Goal: Task Accomplishment & Management: Complete application form

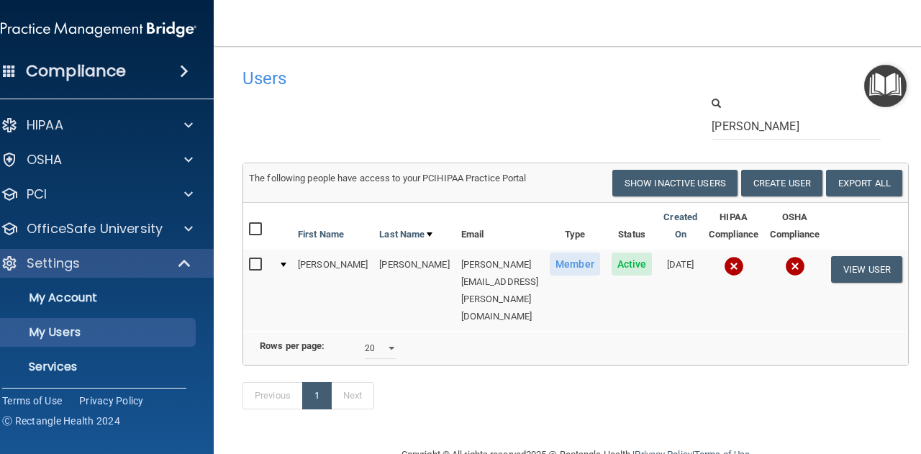
select select "20"
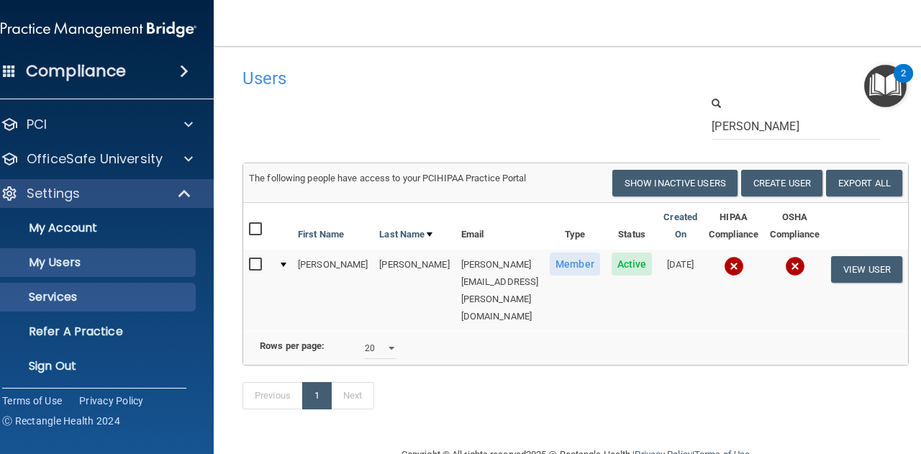
scroll to position [73, 0]
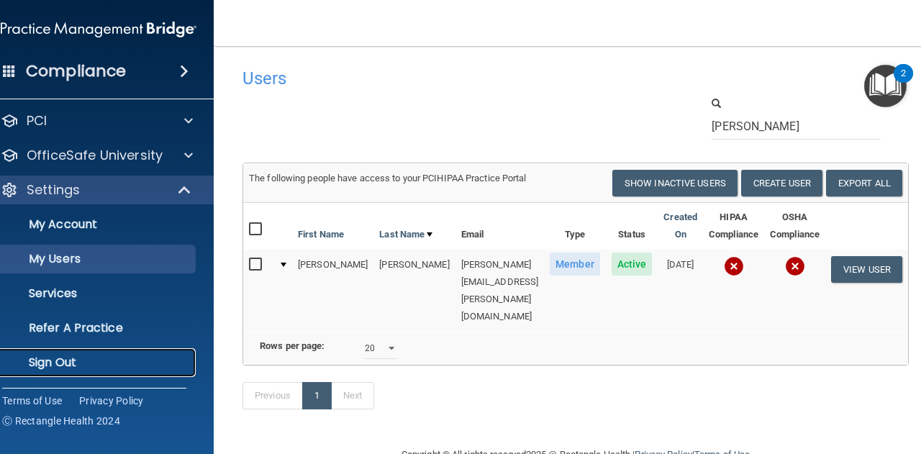
click at [149, 360] on p "Sign Out" at bounding box center [91, 362] width 196 height 14
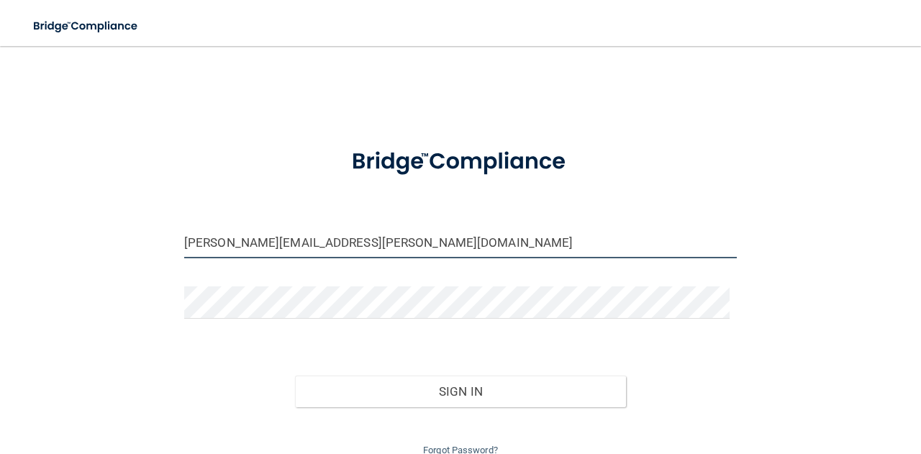
click at [400, 236] on input "[PERSON_NAME][EMAIL_ADDRESS][PERSON_NAME][DOMAIN_NAME]" at bounding box center [460, 242] width 552 height 32
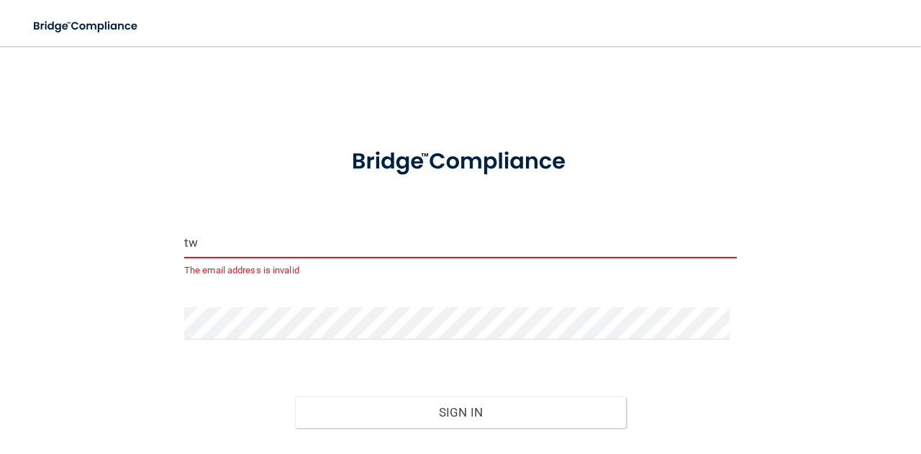
type input "[EMAIL_ADDRESS][DOMAIN_NAME]"
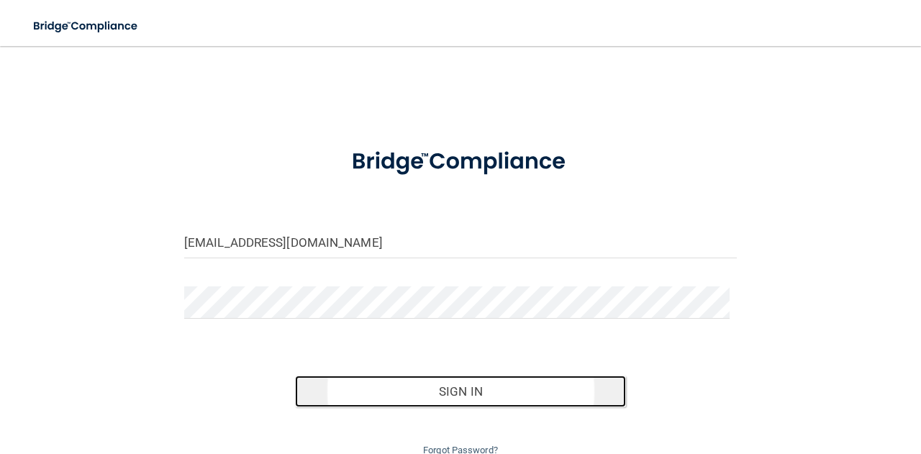
click at [369, 403] on button "Sign In" at bounding box center [461, 391] width 332 height 32
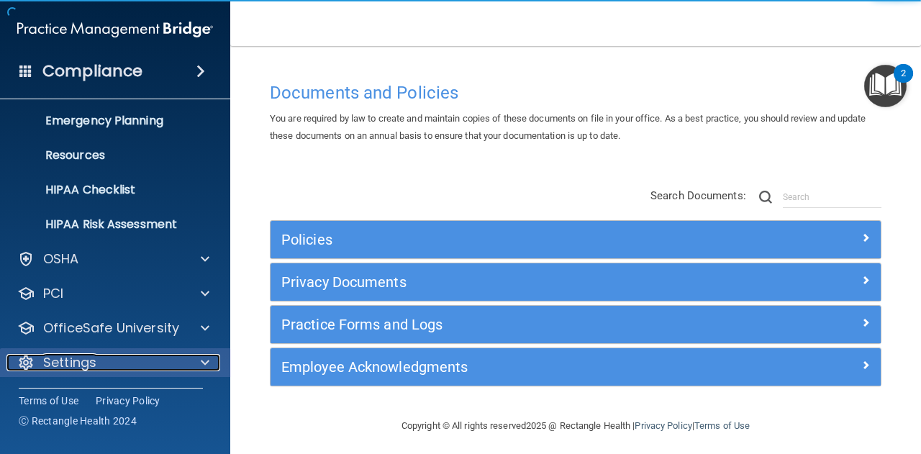
click at [197, 362] on div at bounding box center [203, 362] width 36 height 17
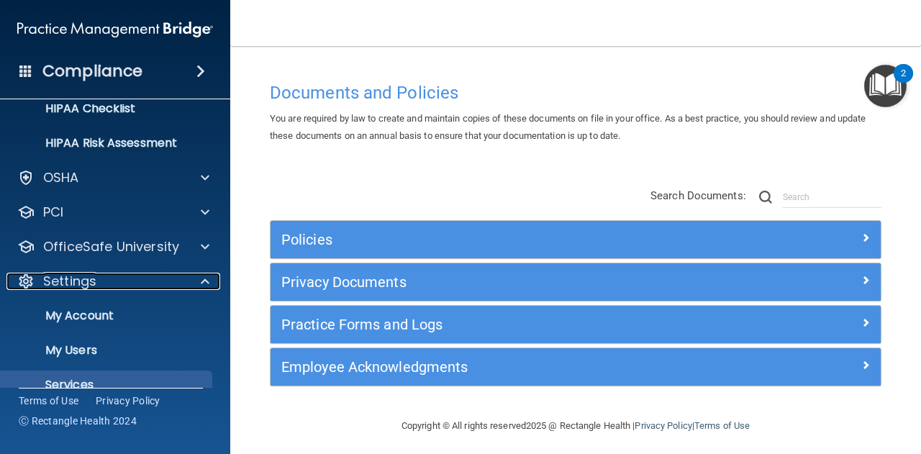
scroll to position [286, 0]
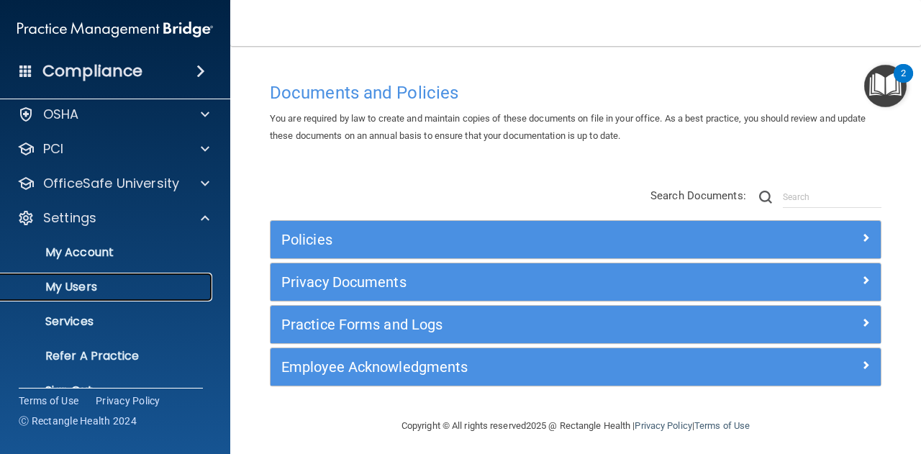
click at [150, 293] on p "My Users" at bounding box center [107, 287] width 196 height 14
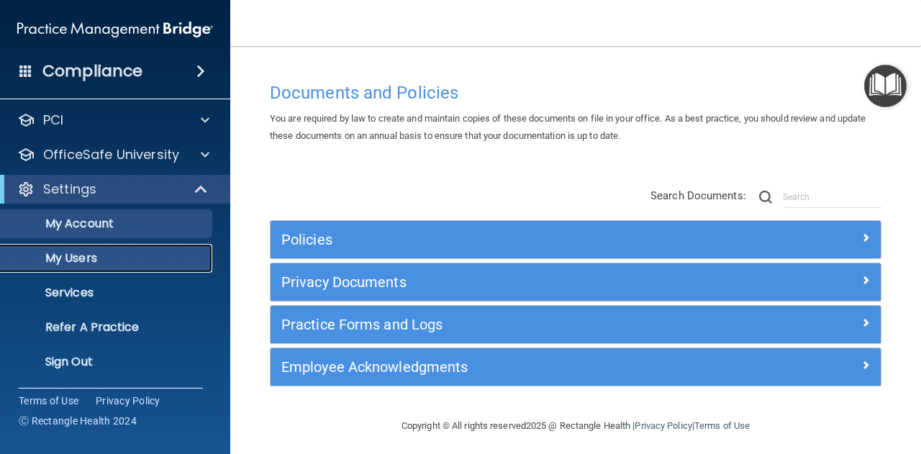
scroll to position [45, 0]
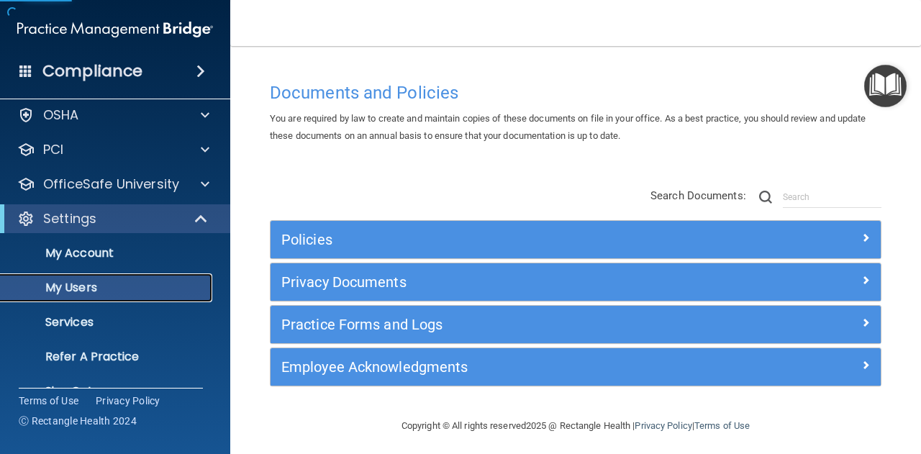
select select "20"
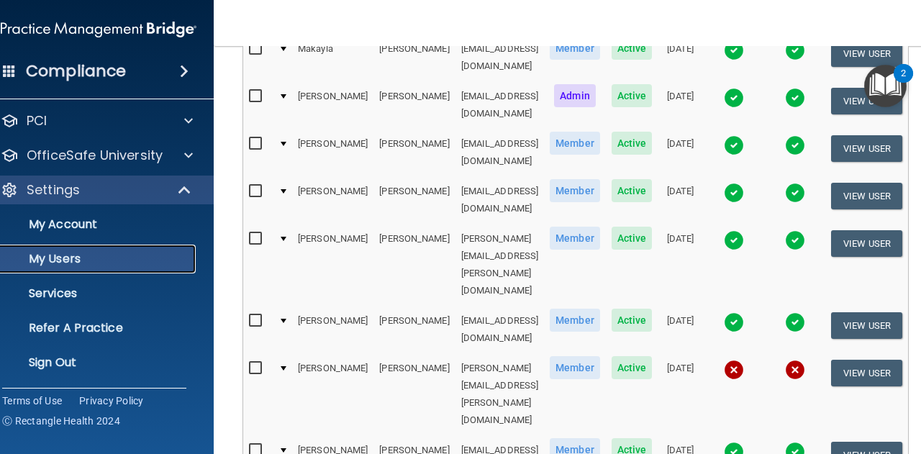
scroll to position [575, 0]
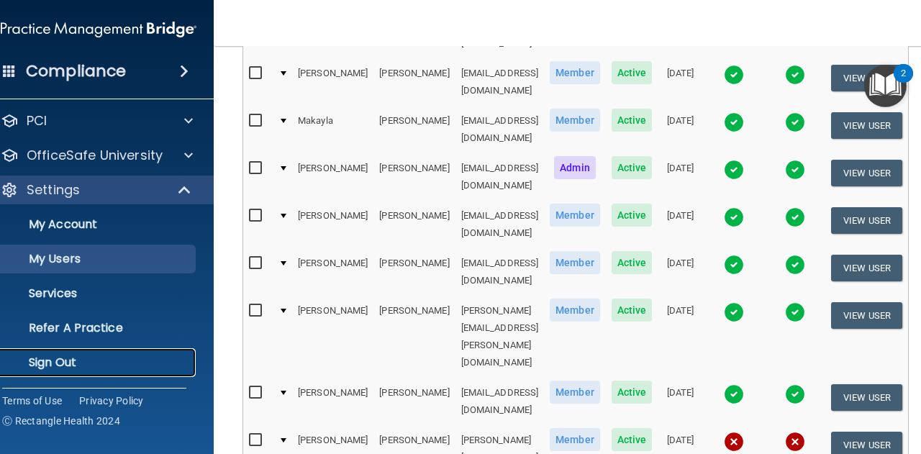
click at [142, 357] on p "Sign Out" at bounding box center [91, 362] width 196 height 14
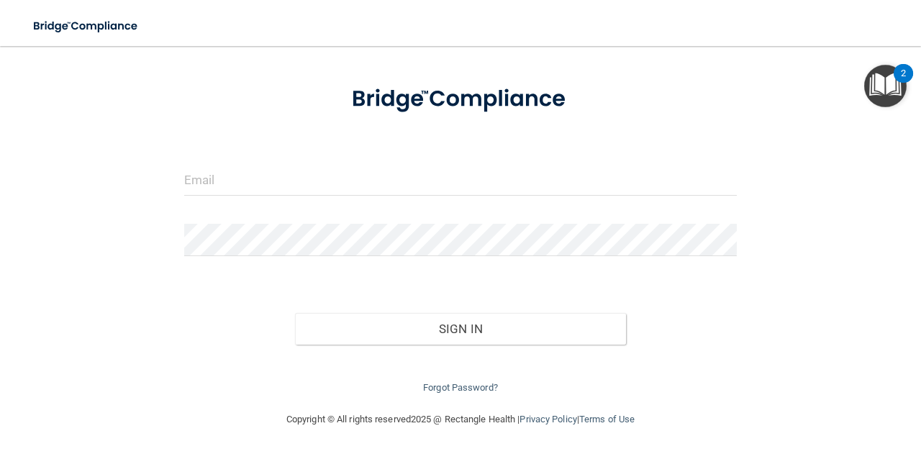
scroll to position [61, 0]
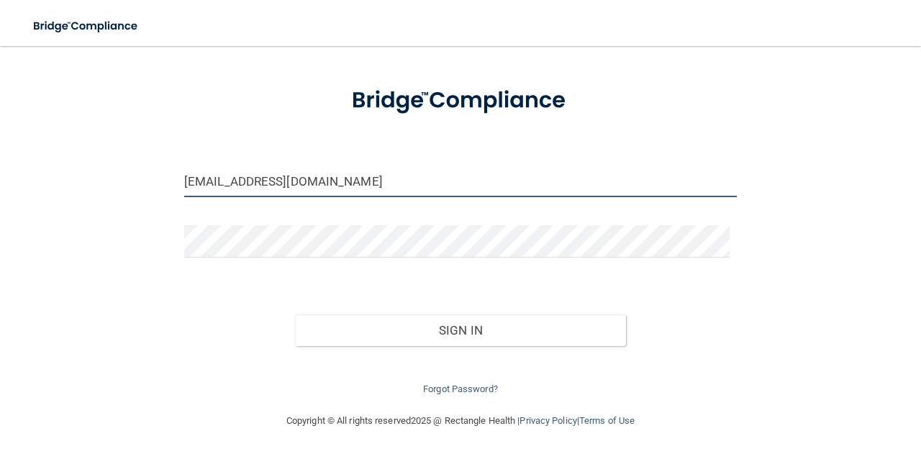
click at [395, 188] on input "[EMAIL_ADDRESS][DOMAIN_NAME]" at bounding box center [460, 181] width 552 height 32
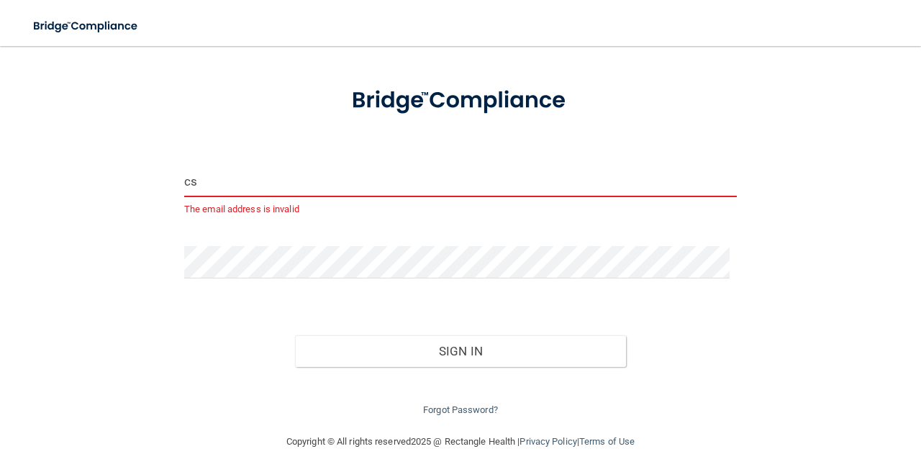
type input "[EMAIL_ADDRESS][DOMAIN_NAME]"
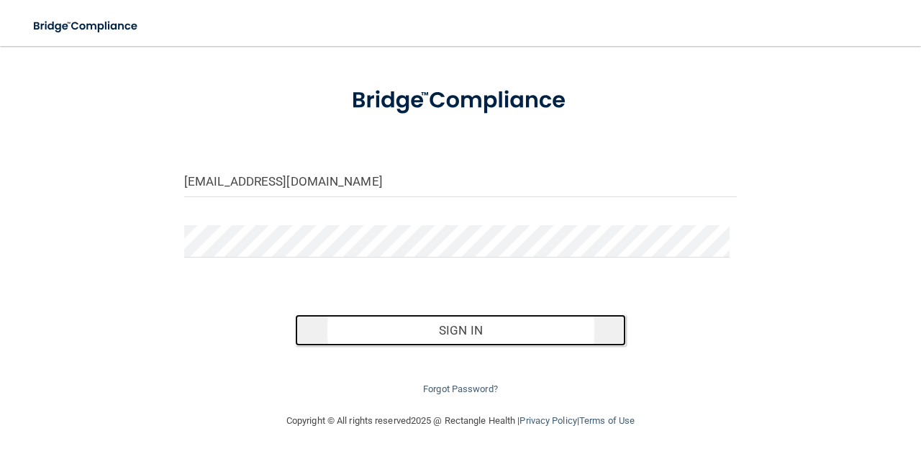
click at [369, 323] on button "Sign In" at bounding box center [461, 330] width 332 height 32
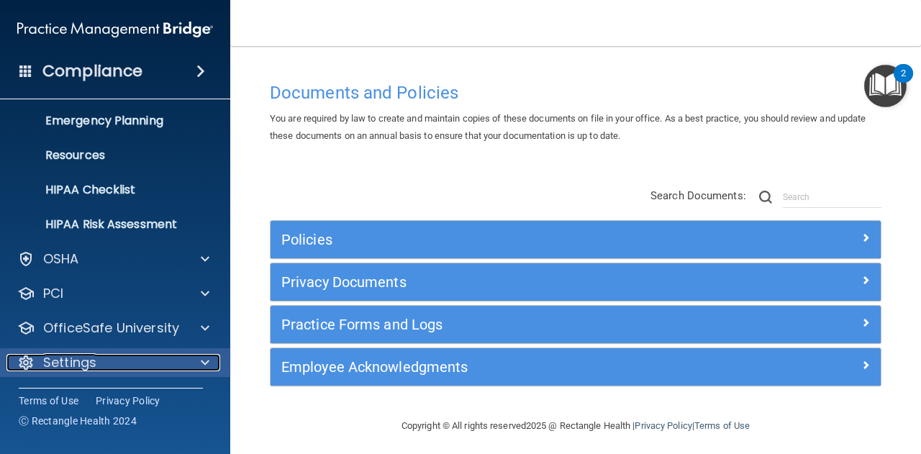
click at [131, 354] on div "Settings" at bounding box center [95, 362] width 178 height 17
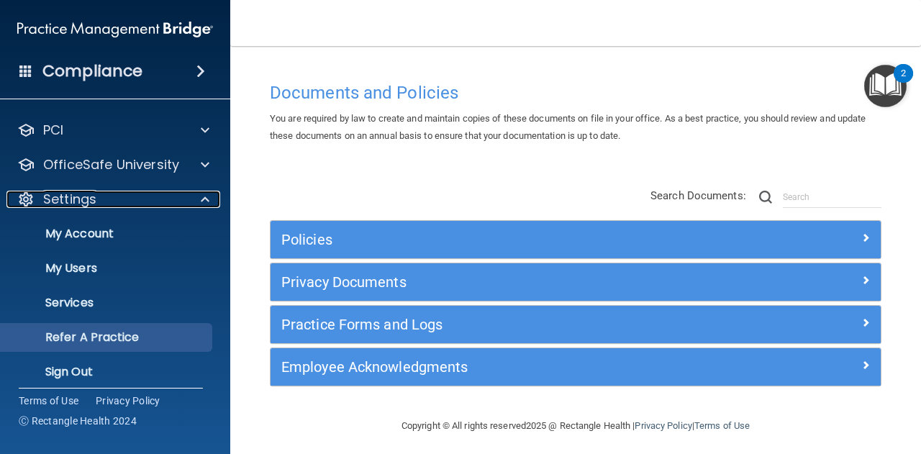
scroll to position [315, 0]
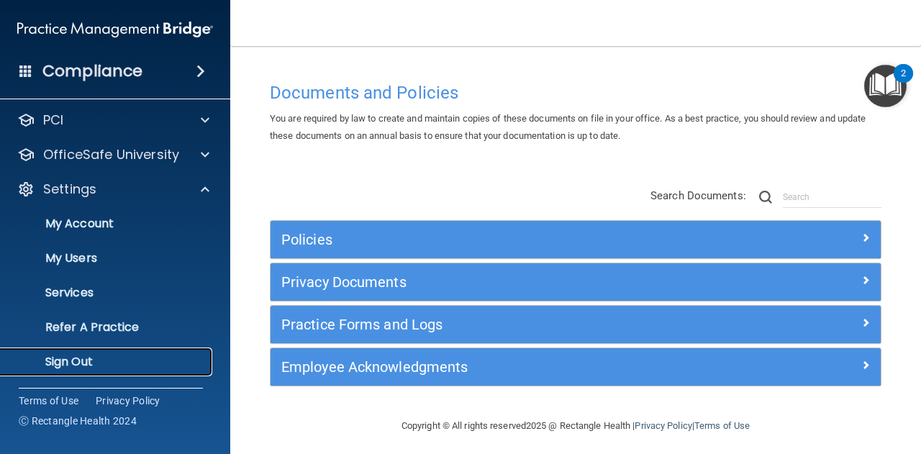
click at [126, 360] on p "Sign Out" at bounding box center [107, 362] width 196 height 14
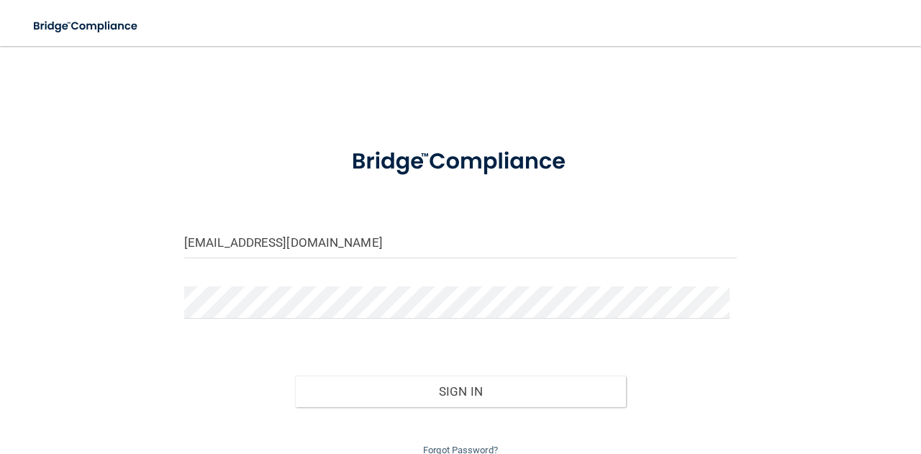
click at [285, 244] on input "[EMAIL_ADDRESS][DOMAIN_NAME]" at bounding box center [460, 242] width 552 height 32
click at [293, 244] on input "[EMAIL_ADDRESS][DOMAIN_NAME]" at bounding box center [460, 242] width 552 height 32
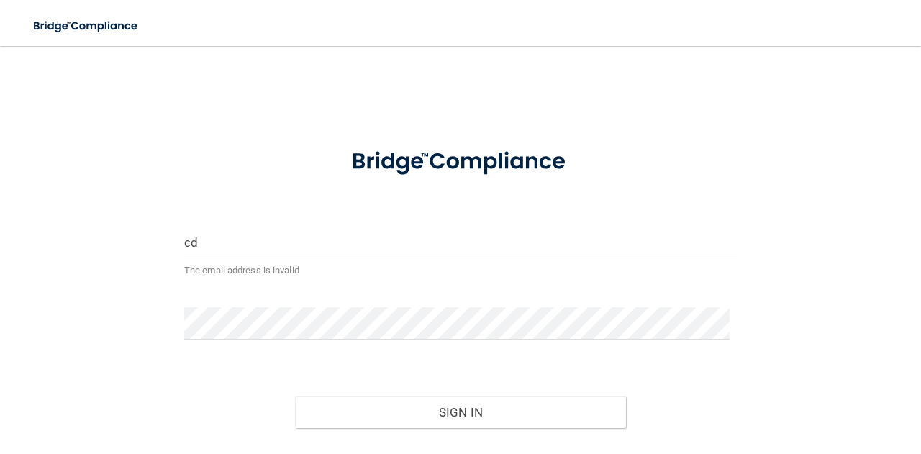
type input "[EMAIL_ADDRESS][DOMAIN_NAME]"
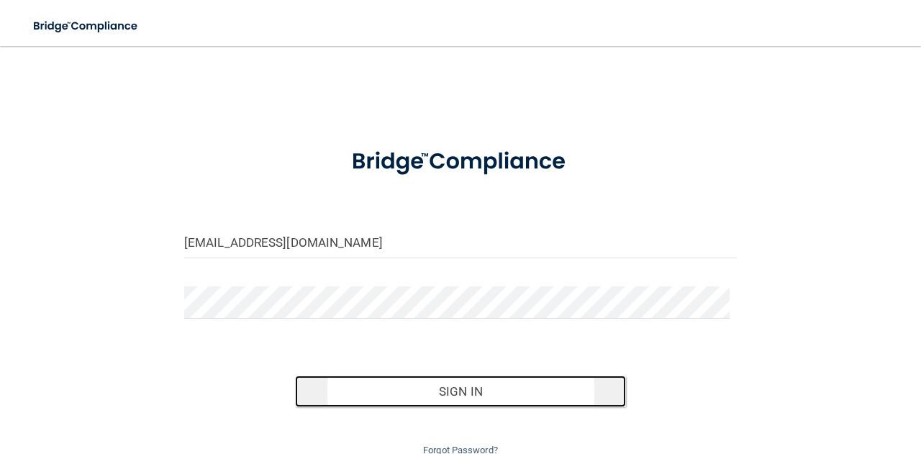
click at [386, 387] on button "Sign In" at bounding box center [461, 391] width 332 height 32
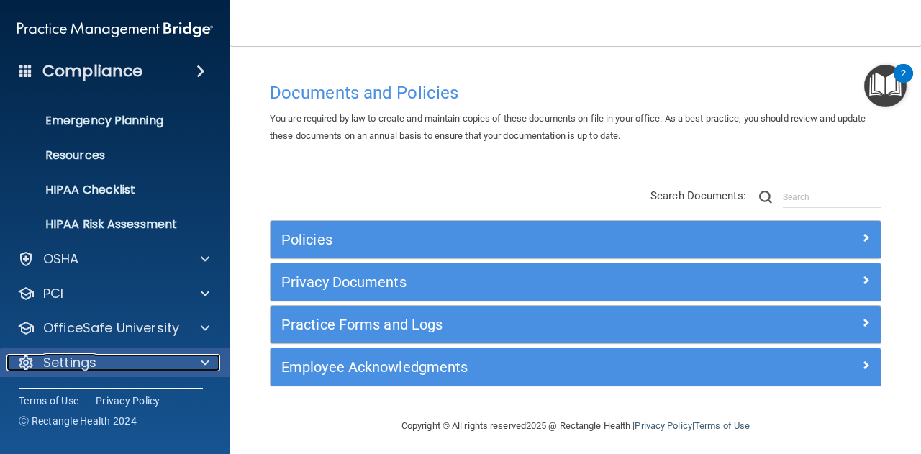
click at [202, 365] on span at bounding box center [205, 362] width 9 height 17
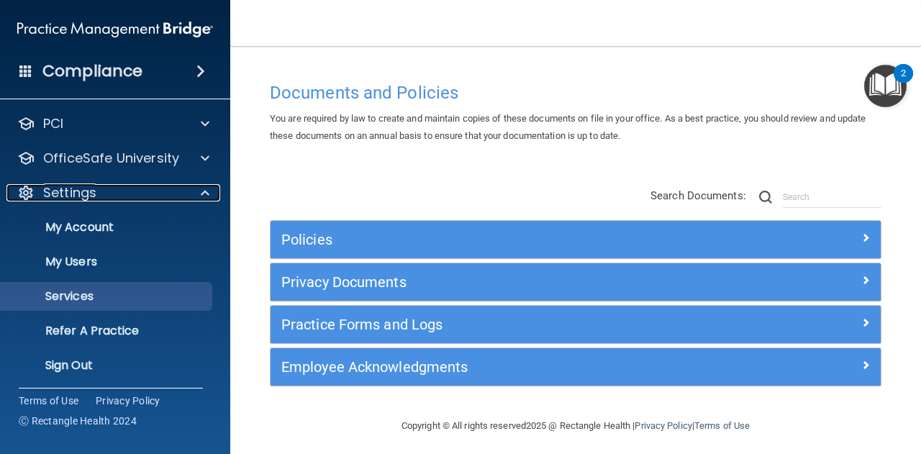
scroll to position [313, 0]
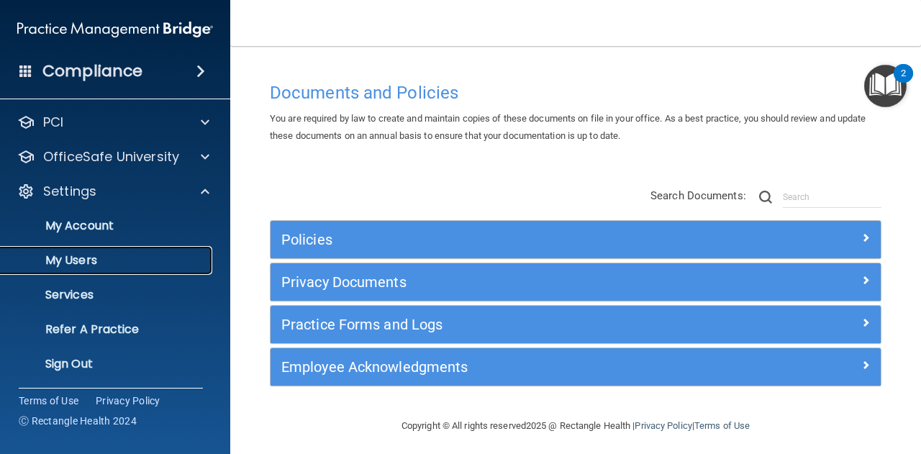
click at [138, 261] on p "My Users" at bounding box center [107, 260] width 196 height 14
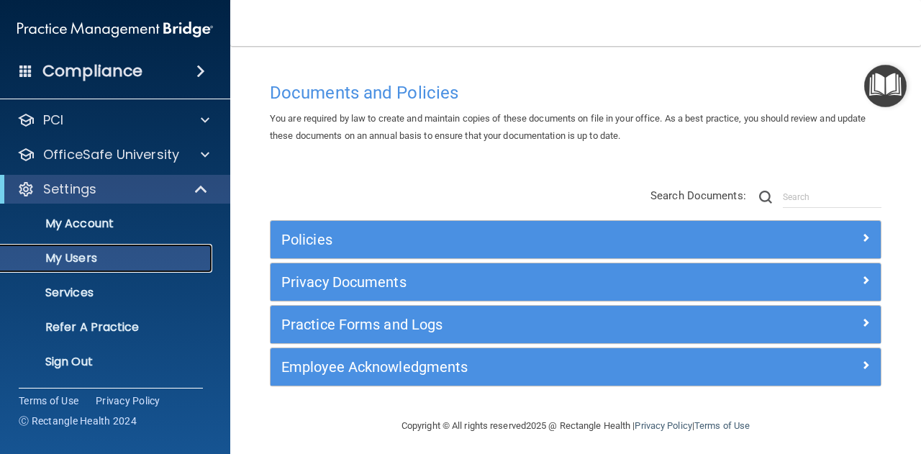
scroll to position [71, 0]
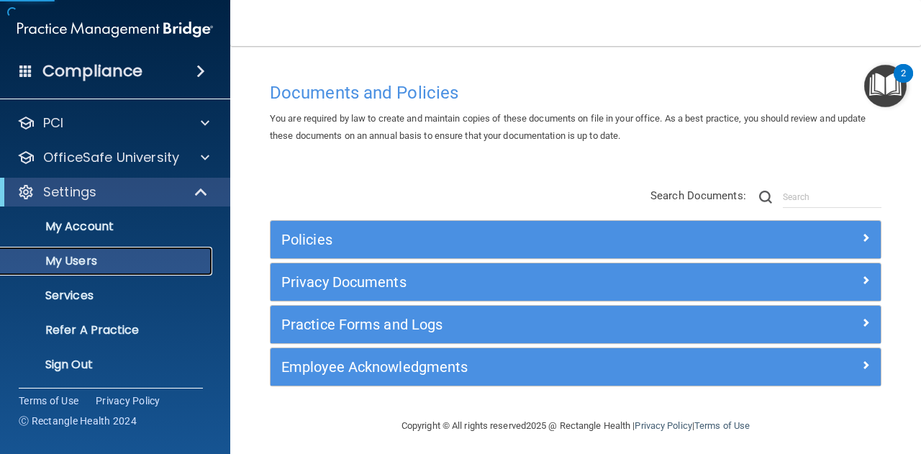
select select "20"
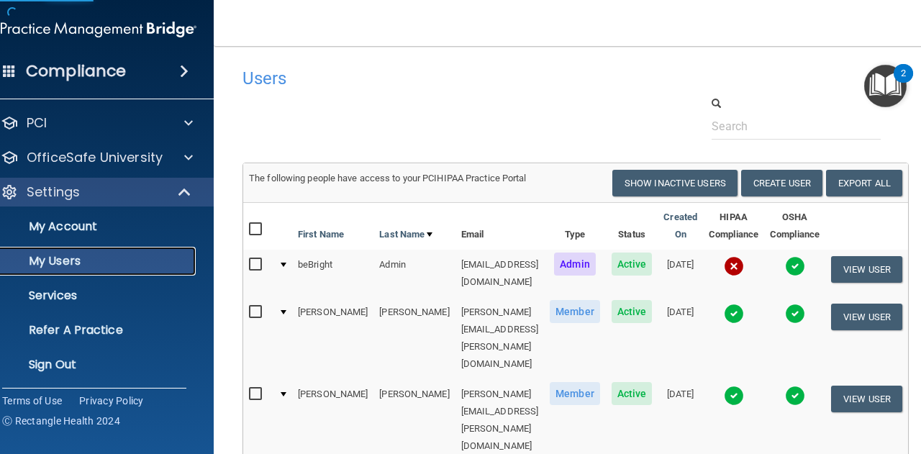
scroll to position [72, 0]
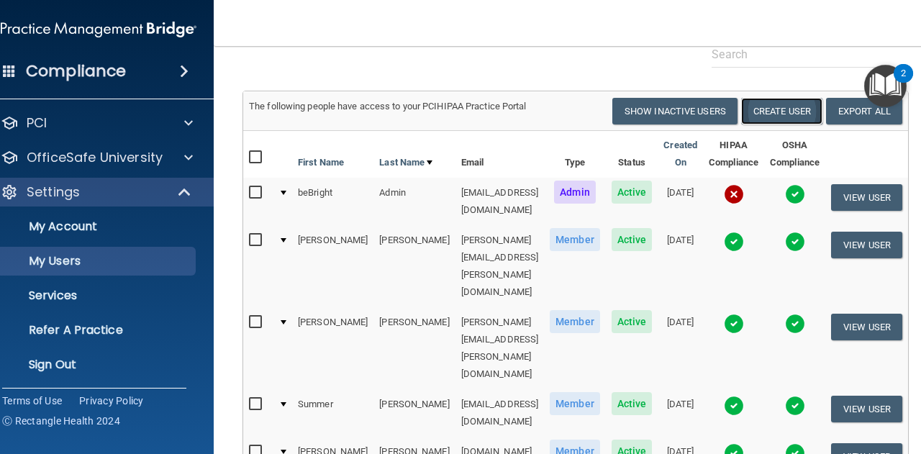
click at [800, 118] on button "Create User" at bounding box center [781, 111] width 81 height 27
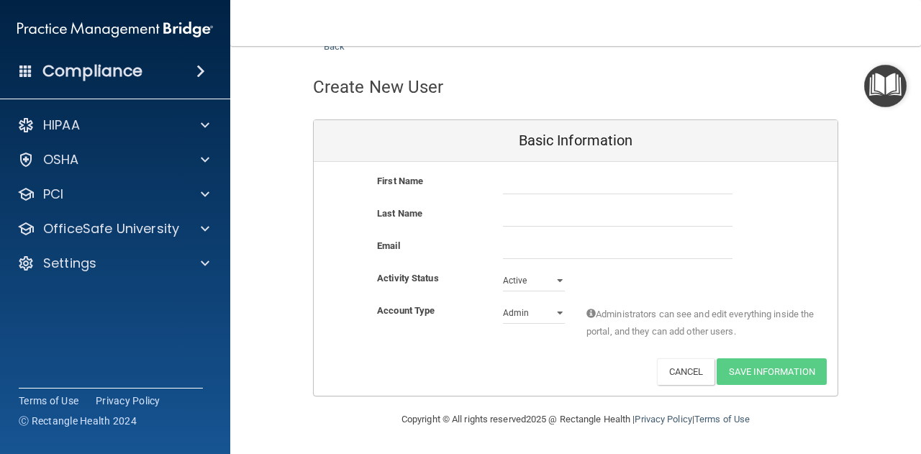
scroll to position [47, 0]
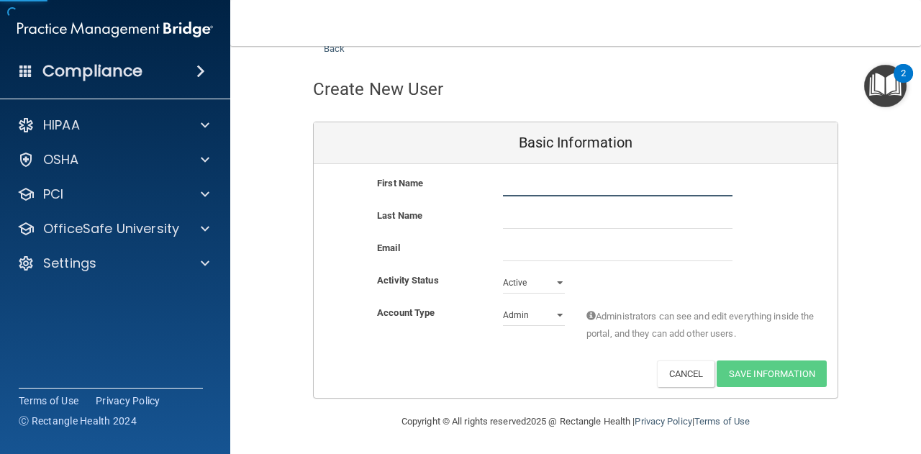
click at [583, 185] on input "text" at bounding box center [617, 186] width 229 height 22
type input "[GEOGRAPHIC_DATA]"
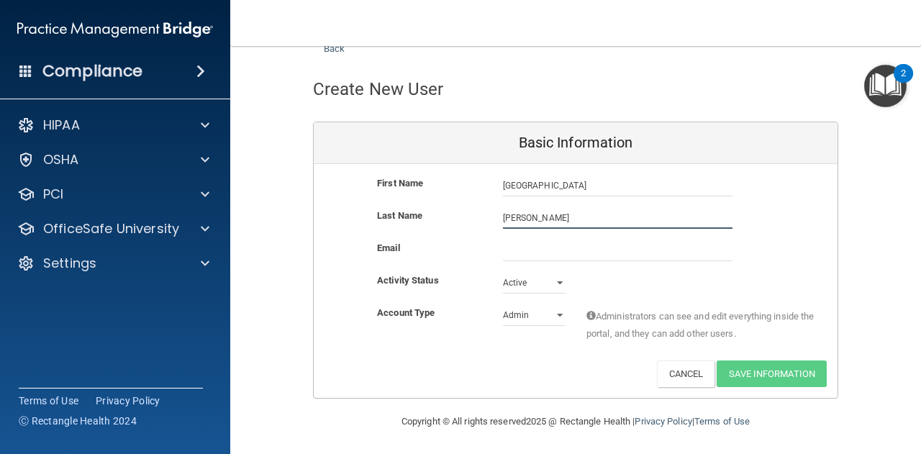
type input "[PERSON_NAME]"
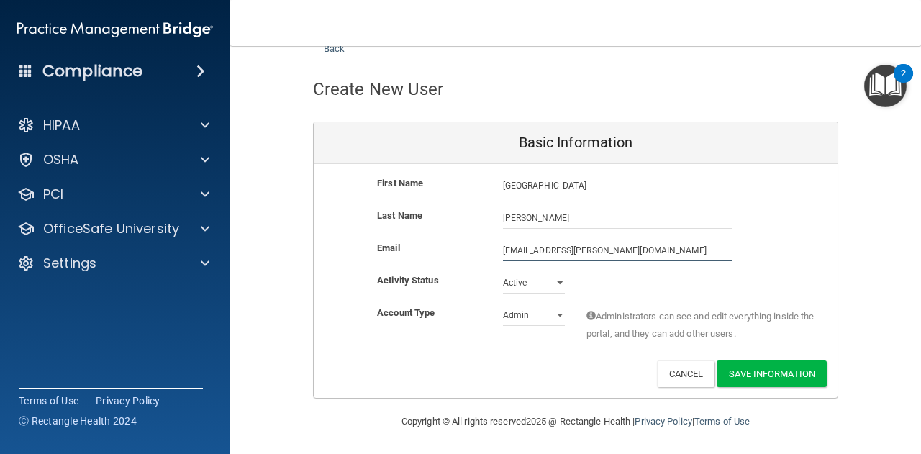
type input "[EMAIL_ADDRESS][PERSON_NAME][DOMAIN_NAME]"
click at [552, 317] on select "Admin Member" at bounding box center [534, 315] width 62 height 22
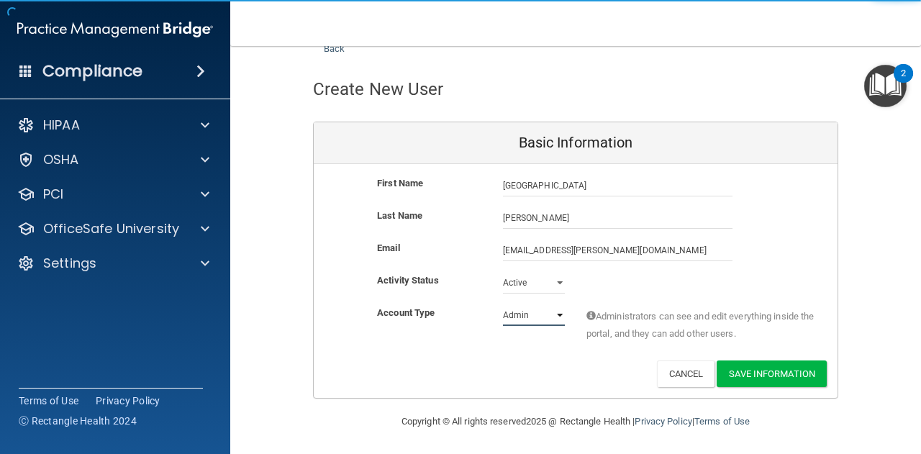
select select "practice_member"
click at [503, 304] on select "Admin Member" at bounding box center [534, 315] width 62 height 22
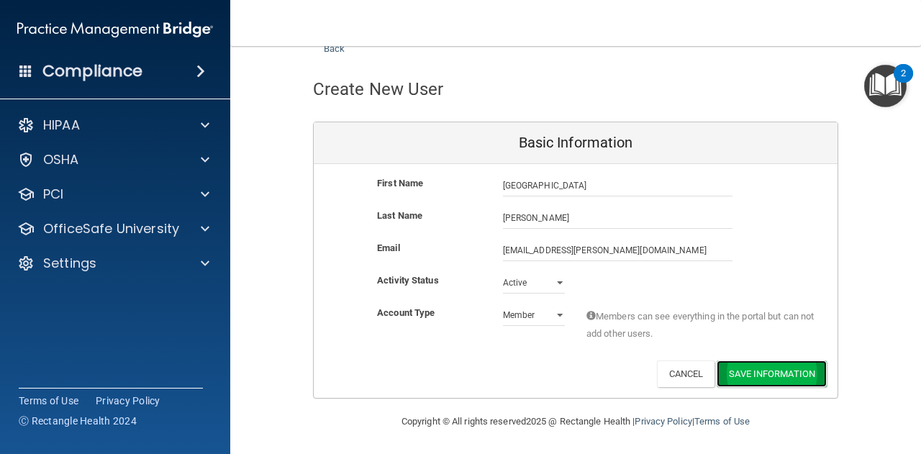
click at [787, 378] on button "Save Information" at bounding box center [771, 373] width 110 height 27
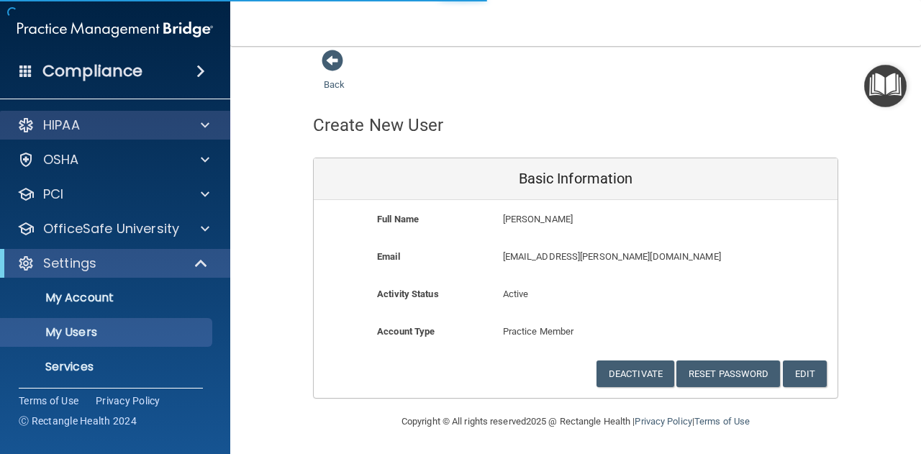
select select "20"
